Goal: Find specific page/section: Find specific page/section

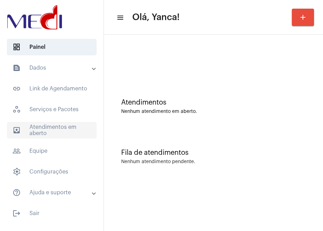
click at [43, 138] on span "outbox_outline Atendimentos em aberto" at bounding box center [52, 130] width 90 height 17
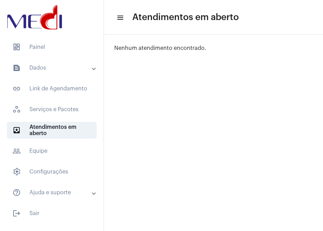
click at [45, 63] on mat-expansion-panel-header "text_snippet_outlined Dados" at bounding box center [53, 68] width 99 height 17
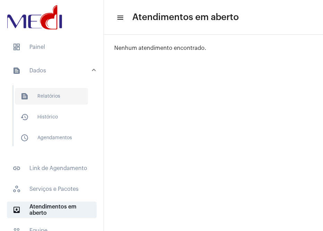
click at [33, 104] on span "text_snippet_outlined Relatórios" at bounding box center [51, 96] width 73 height 17
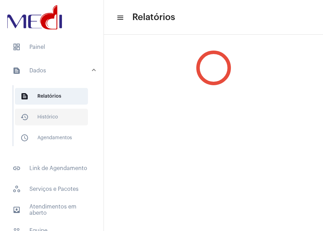
click at [34, 115] on span "history_outlined Histórico" at bounding box center [51, 117] width 73 height 17
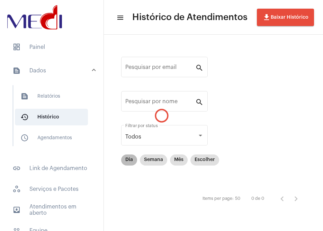
click at [129, 162] on div "Pesquisar por email search Pesquisar por nome search Todos Filtrar por status D…" at bounding box center [213, 130] width 205 height 177
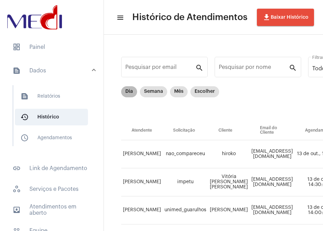
click at [127, 94] on mat-chip "Dia" at bounding box center [129, 91] width 16 height 11
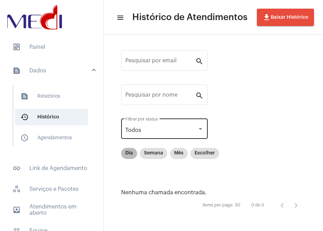
scroll to position [8, 0]
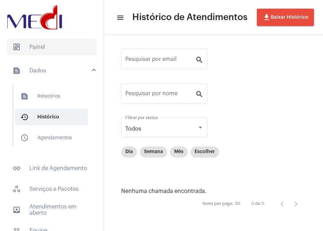
click at [46, 50] on span "dashboard Painel" at bounding box center [52, 47] width 90 height 17
